Goal: Navigation & Orientation: Find specific page/section

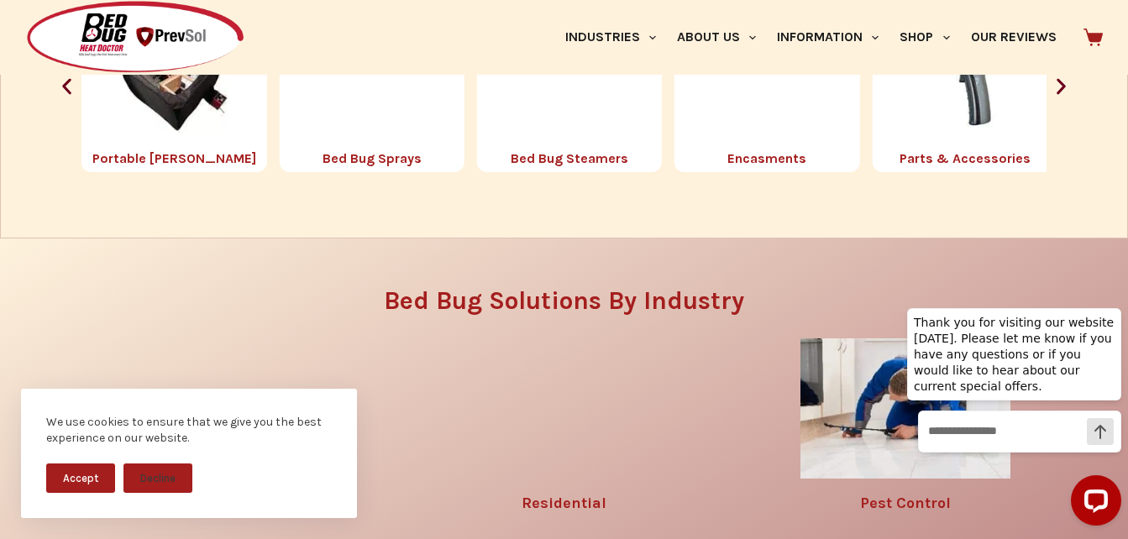
scroll to position [1848, 0]
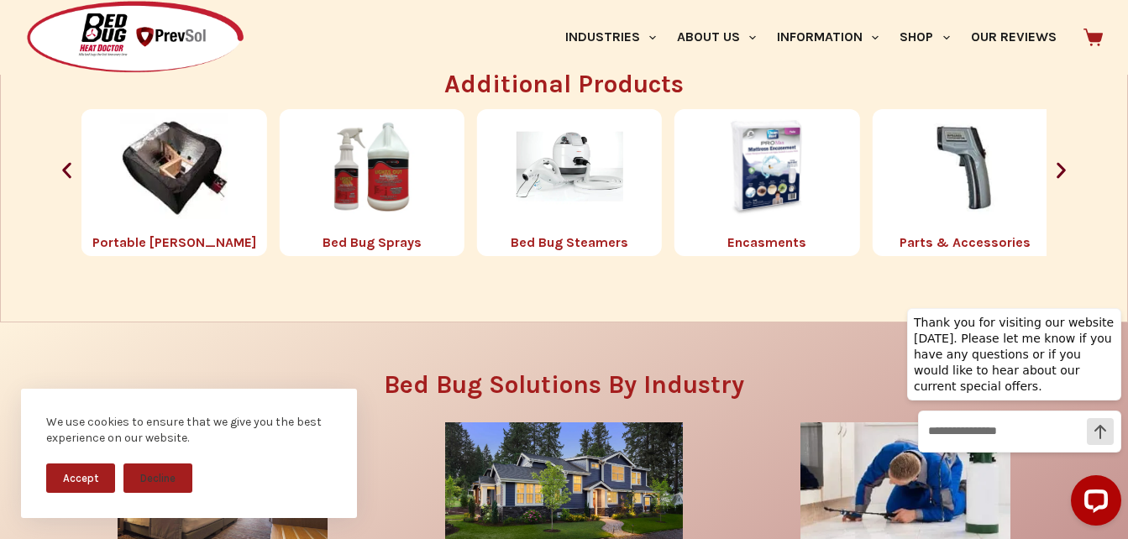
click at [165, 164] on img "4 / 8" at bounding box center [174, 166] width 107 height 107
click at [177, 179] on img "4 / 8" at bounding box center [174, 166] width 107 height 107
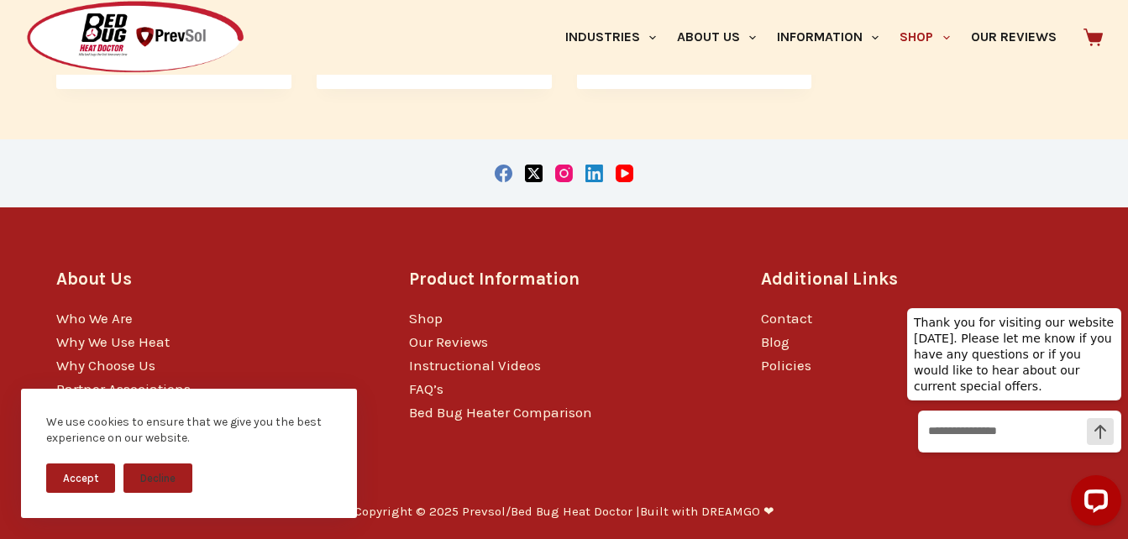
scroll to position [778, 0]
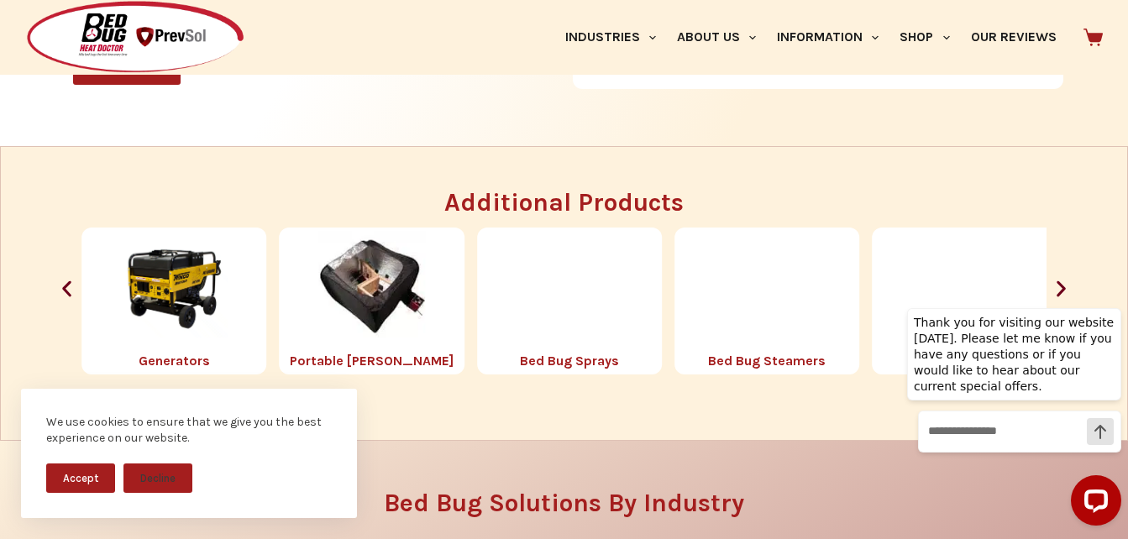
scroll to position [1764, 0]
